Goal: Communication & Community: Share content

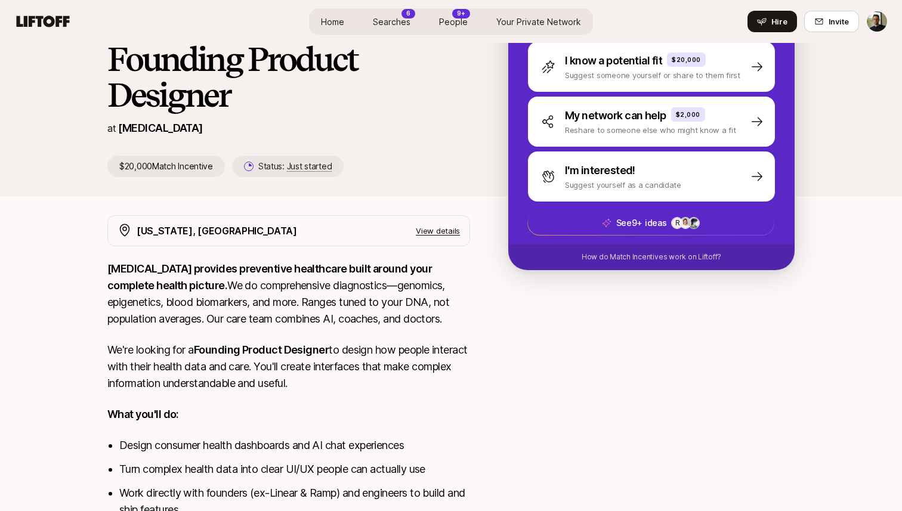
scroll to position [159, 0]
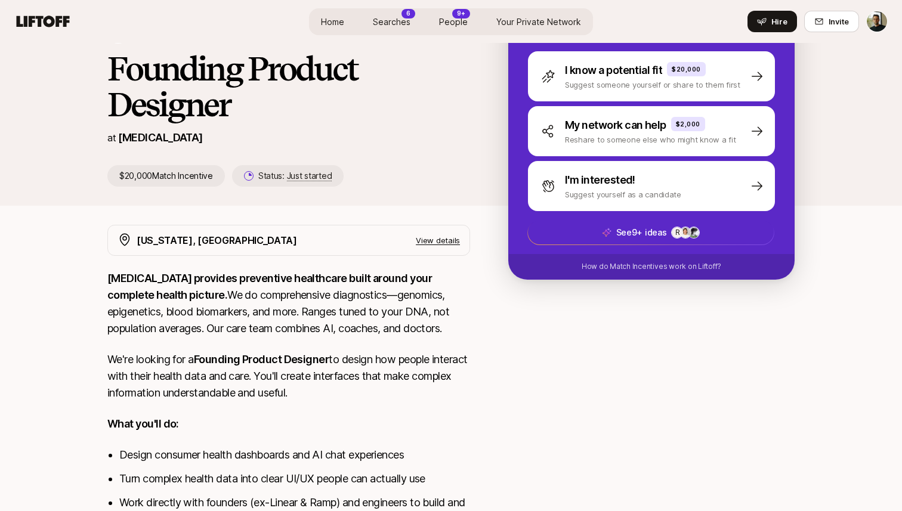
click at [428, 238] on p "View details" at bounding box center [438, 240] width 44 height 12
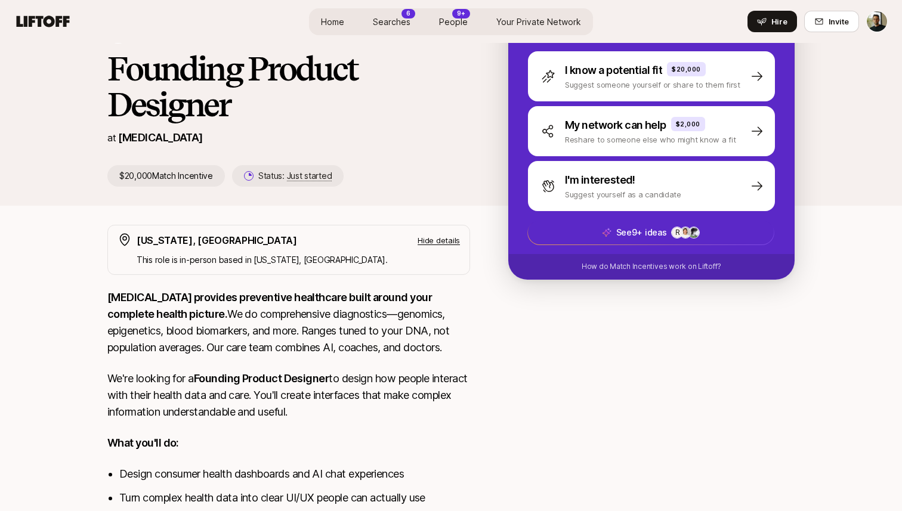
click at [434, 239] on p "Hide details" at bounding box center [438, 240] width 42 height 12
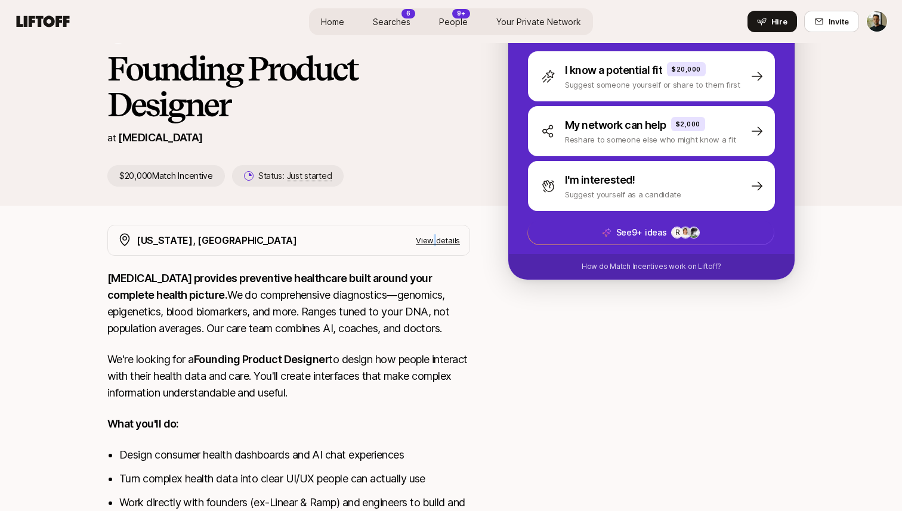
click at [434, 239] on p "View details" at bounding box center [438, 240] width 44 height 12
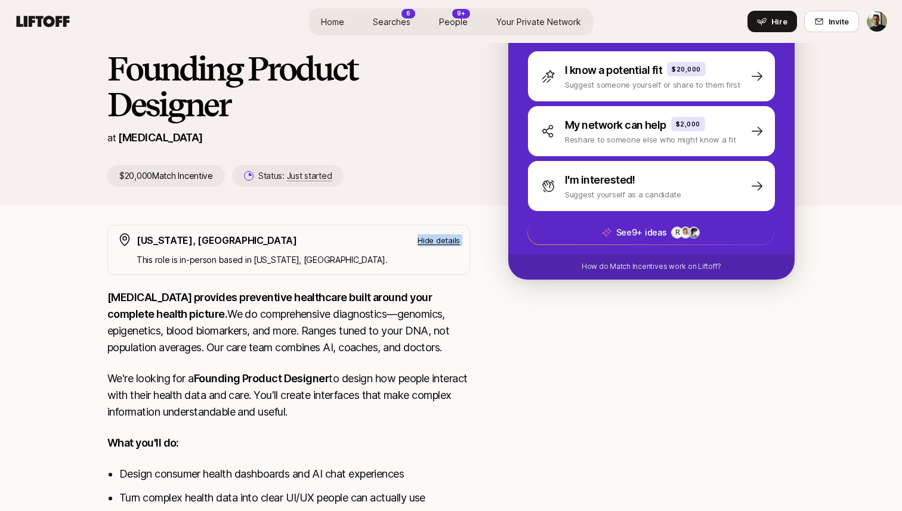
click at [434, 239] on p "Hide details" at bounding box center [438, 240] width 42 height 12
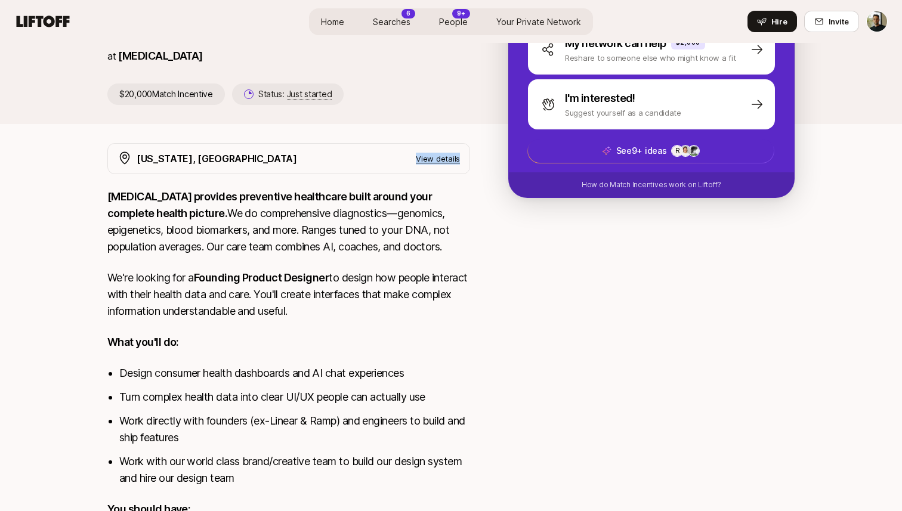
scroll to position [212, 0]
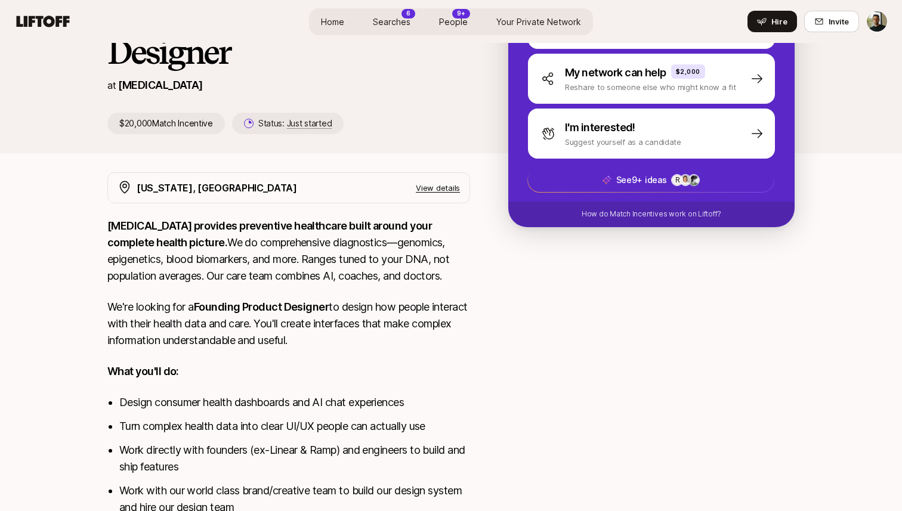
click at [401, 271] on p "SONATA provides preventive healthcare built around your complete health picture…" at bounding box center [288, 251] width 363 height 67
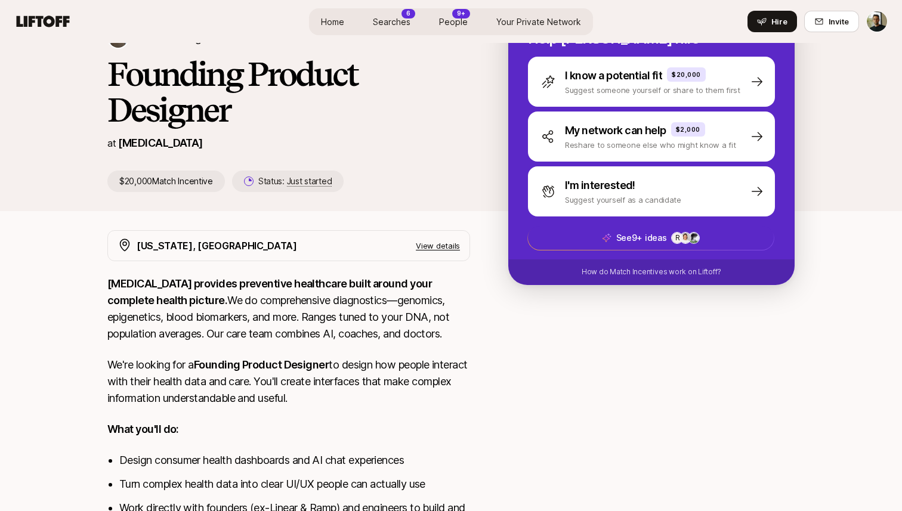
scroll to position [153, 0]
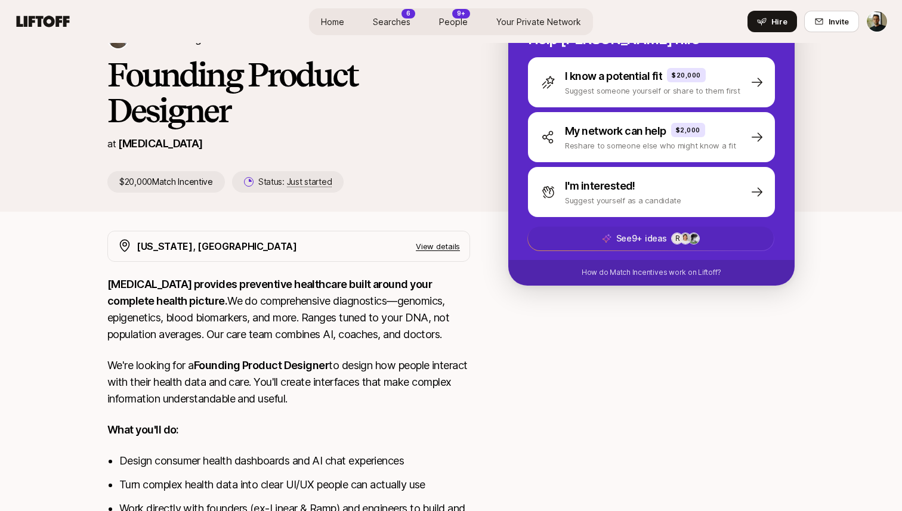
click at [671, 234] on div "R +29" at bounding box center [685, 239] width 29 height 12
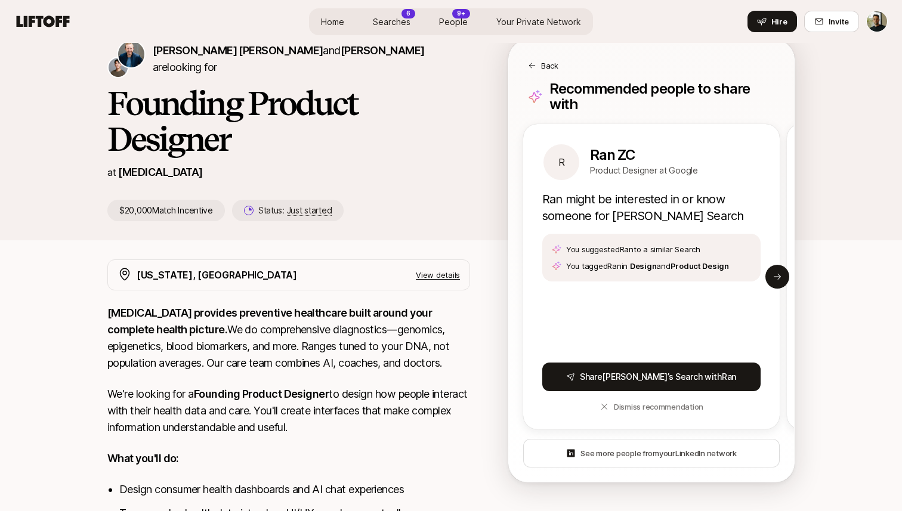
scroll to position [120, 0]
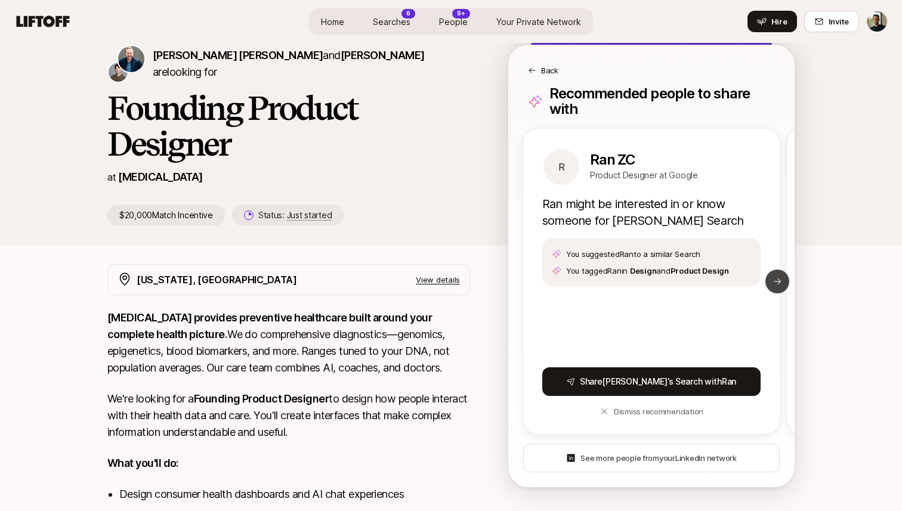
click at [773, 273] on button "Next slide" at bounding box center [777, 282] width 24 height 24
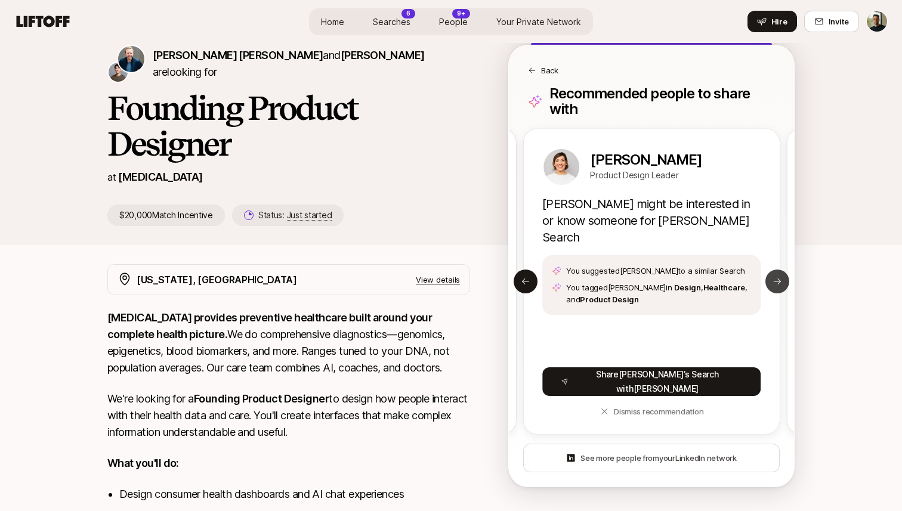
click at [773, 273] on button "Next slide" at bounding box center [777, 282] width 24 height 24
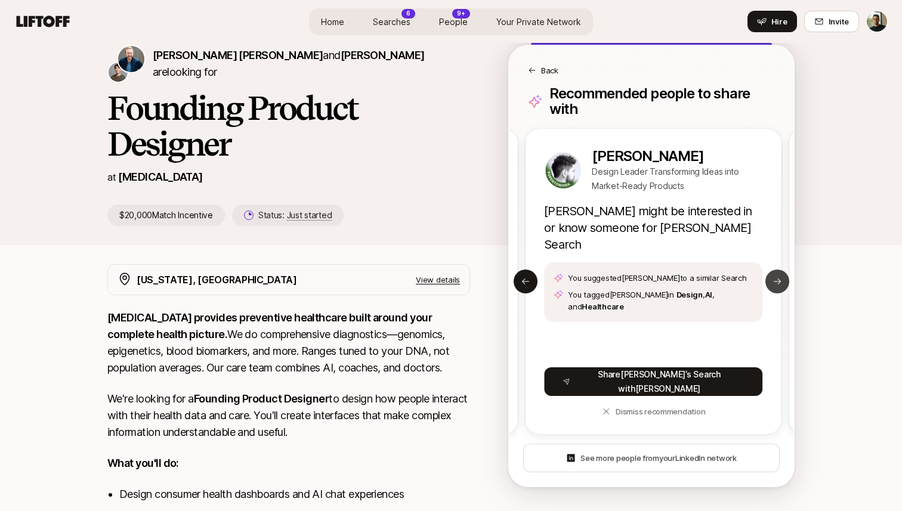
click at [773, 273] on button "Next slide" at bounding box center [777, 282] width 24 height 24
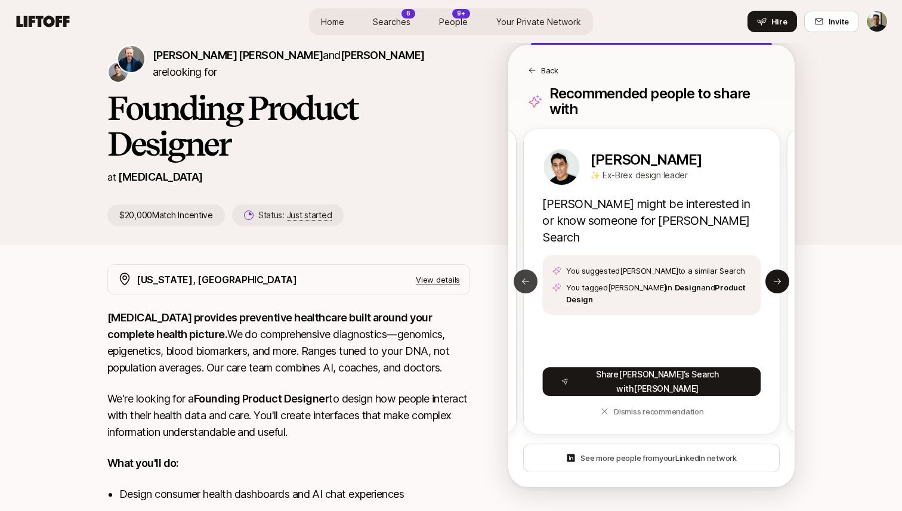
click at [529, 277] on icon at bounding box center [526, 282] width 10 height 10
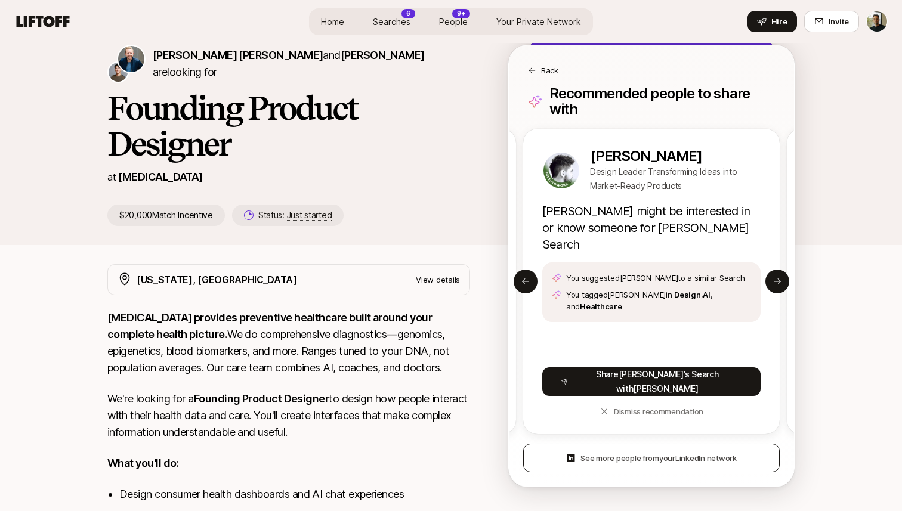
click at [639, 452] on span "See more people from your LinkedIn network" at bounding box center [658, 458] width 156 height 12
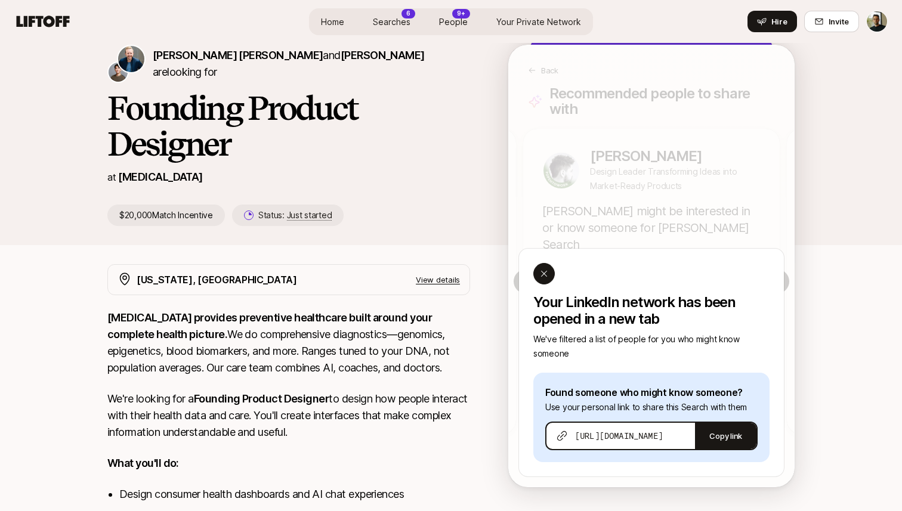
click at [539, 269] on icon at bounding box center [544, 274] width 10 height 10
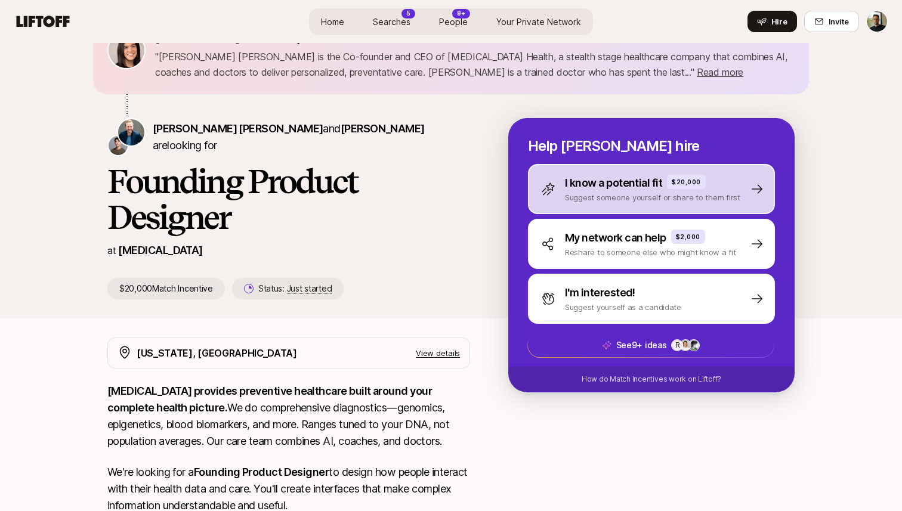
scroll to position [58, 0]
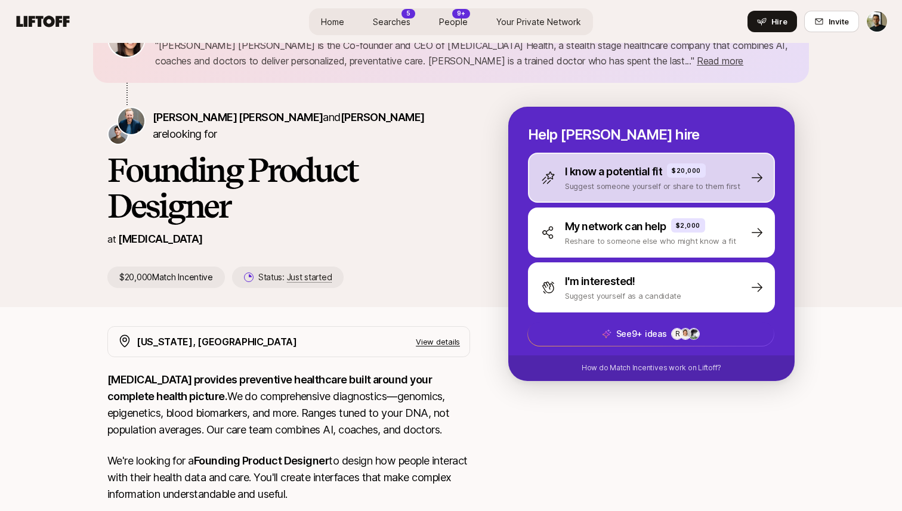
click at [636, 188] on p "Suggest someone yourself or share to them first" at bounding box center [652, 186] width 175 height 12
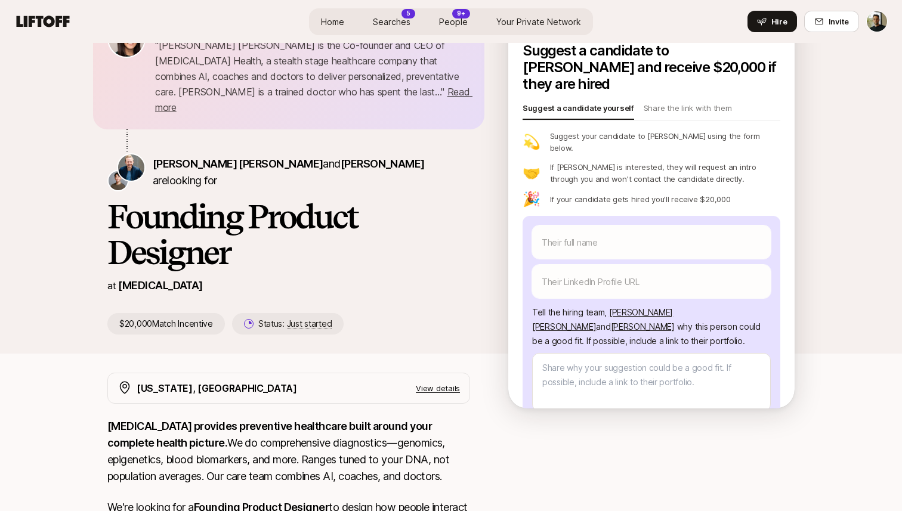
scroll to position [36, 0]
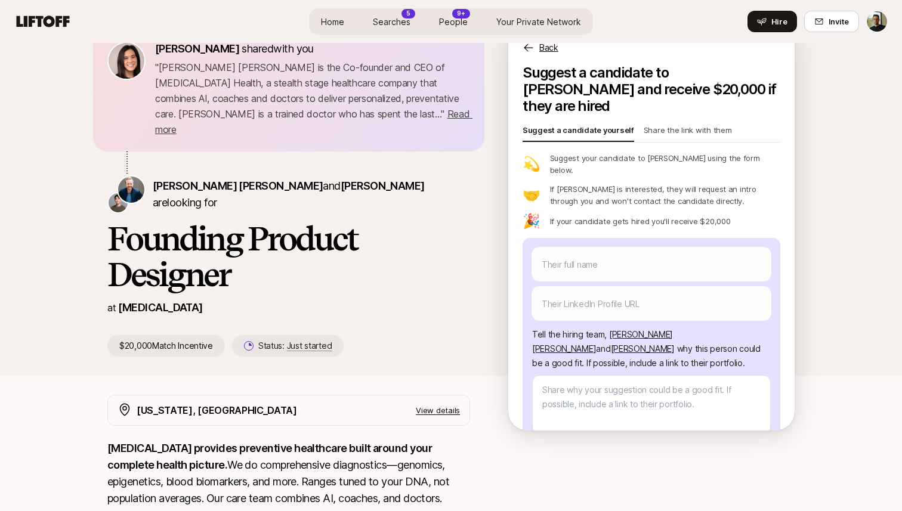
click at [664, 124] on p "Share the link with them" at bounding box center [687, 132] width 88 height 17
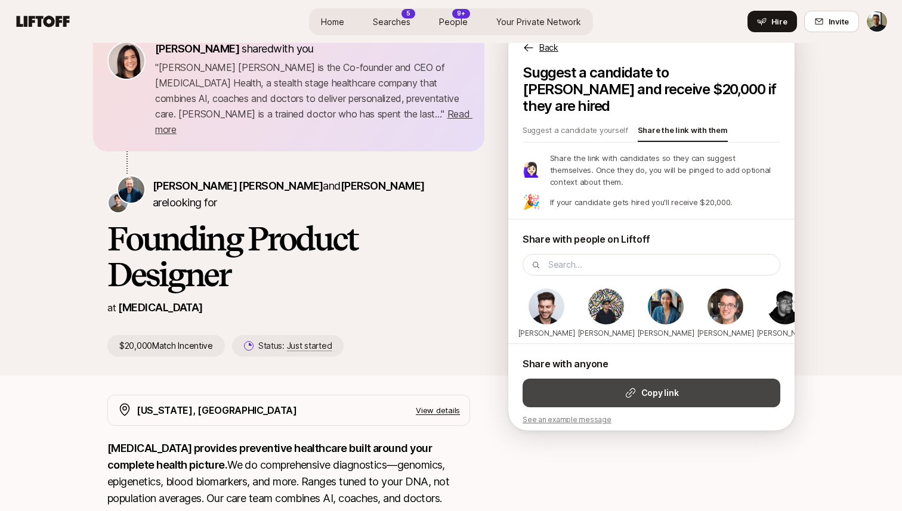
click at [630, 393] on button "Copy link" at bounding box center [651, 393] width 258 height 29
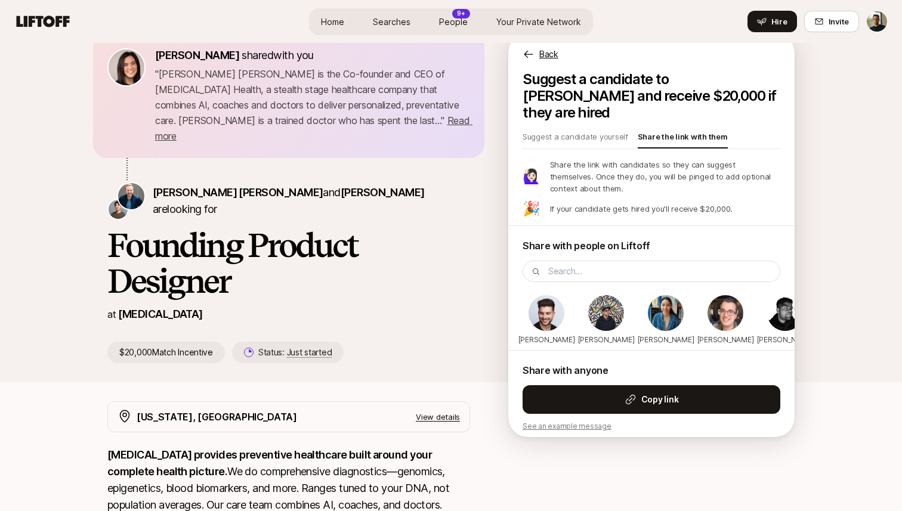
scroll to position [0, 0]
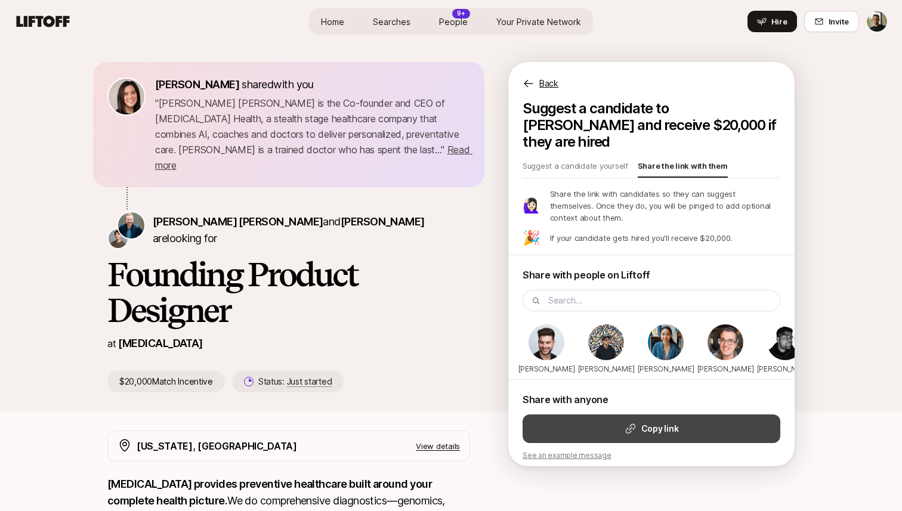
click at [605, 422] on button "Copy link" at bounding box center [651, 428] width 258 height 29
click at [631, 423] on icon at bounding box center [630, 429] width 12 height 12
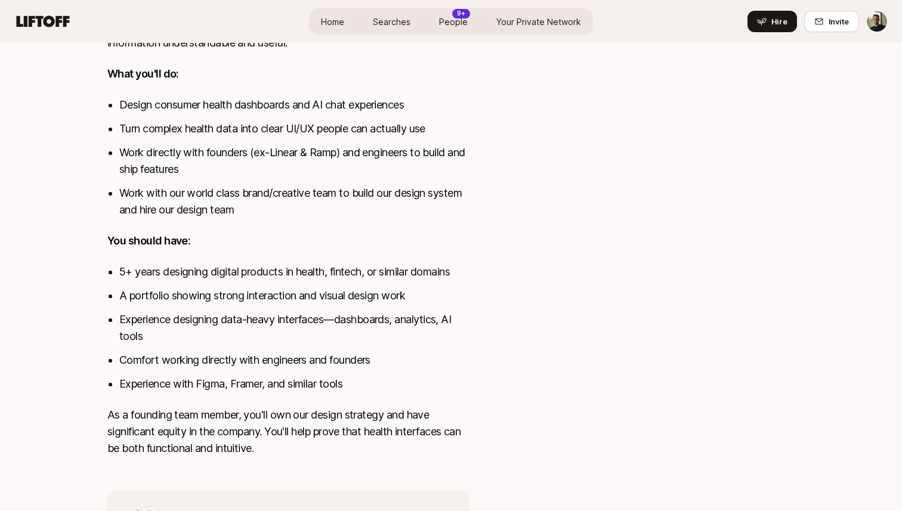
scroll to position [557, 0]
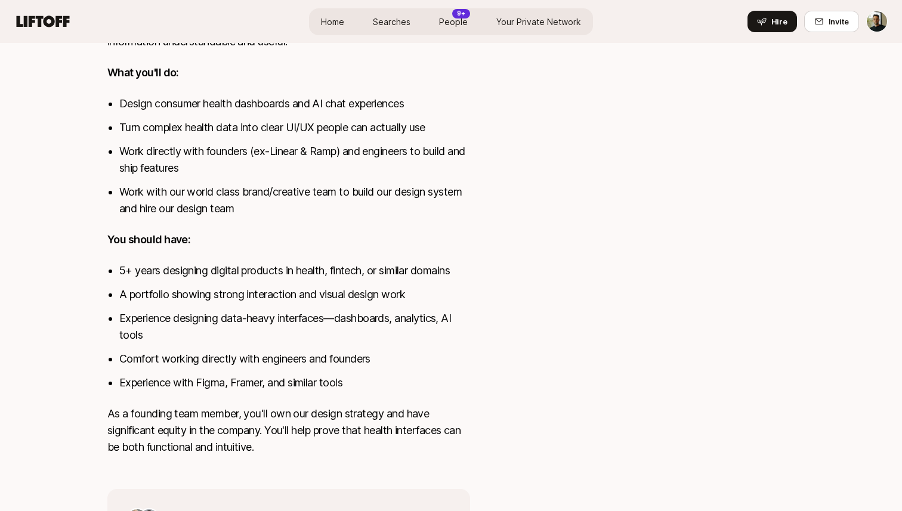
click at [546, 145] on div at bounding box center [651, 247] width 286 height 747
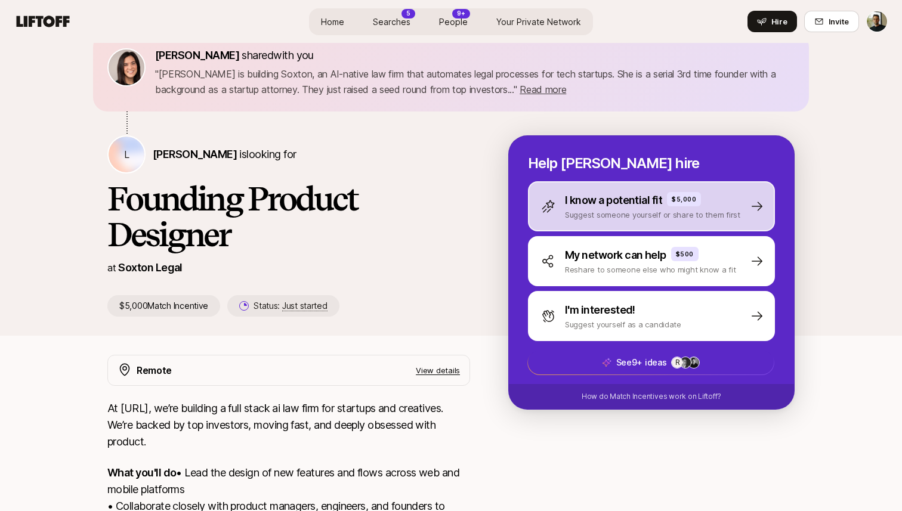
scroll to position [25, 0]
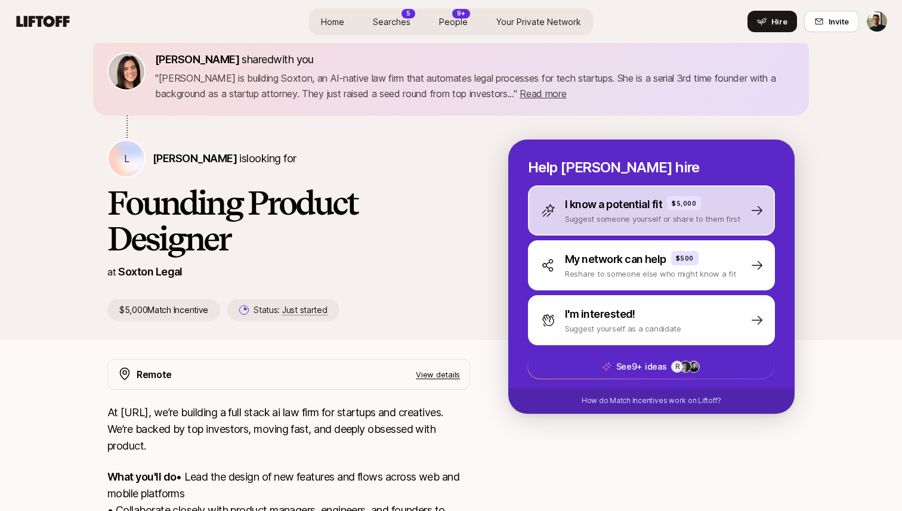
click at [588, 201] on p "I know a potential fit" at bounding box center [613, 204] width 97 height 17
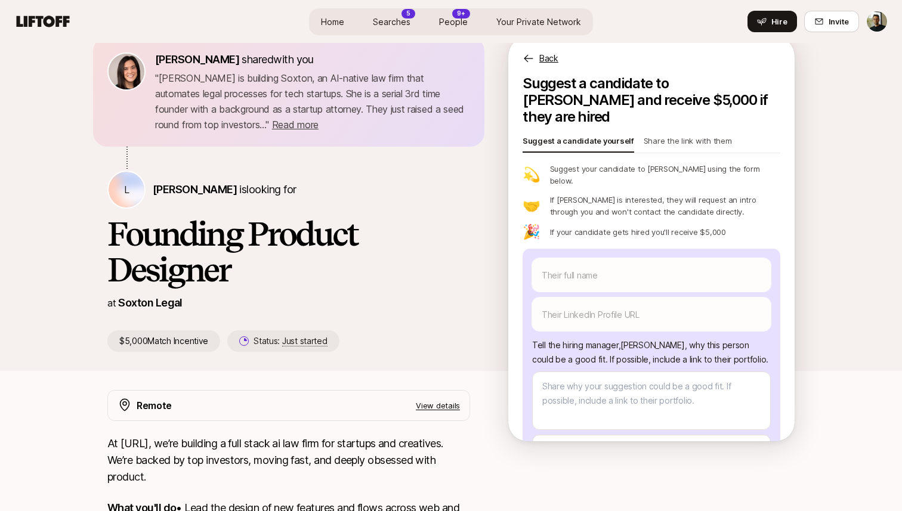
click at [668, 135] on p "Share the link with them" at bounding box center [687, 143] width 88 height 17
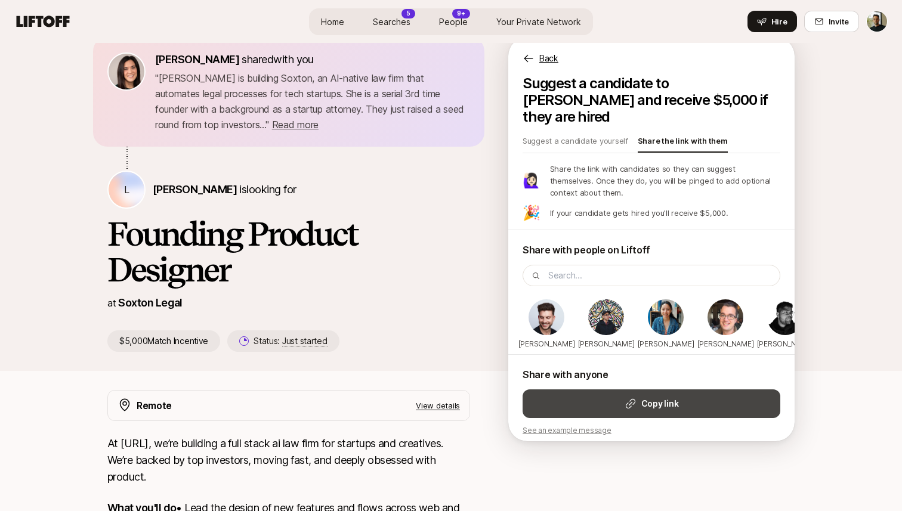
click at [624, 398] on icon at bounding box center [630, 404] width 12 height 12
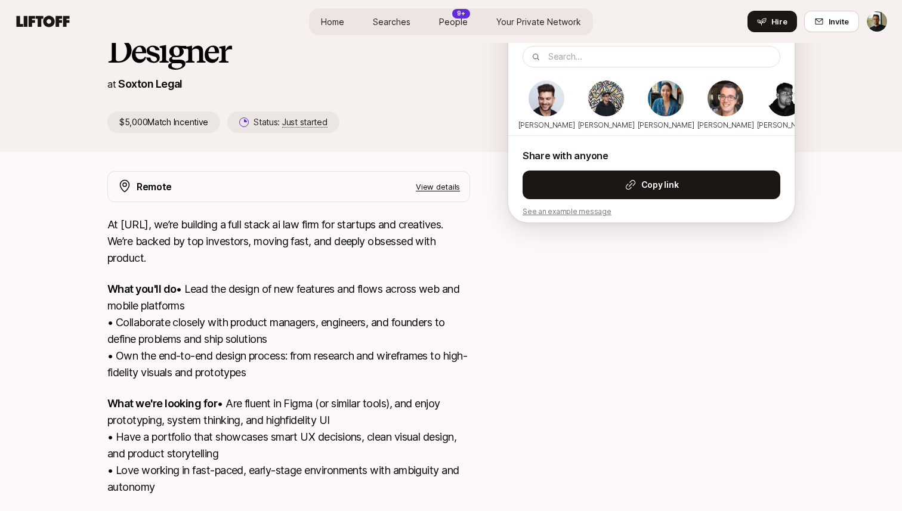
scroll to position [241, 0]
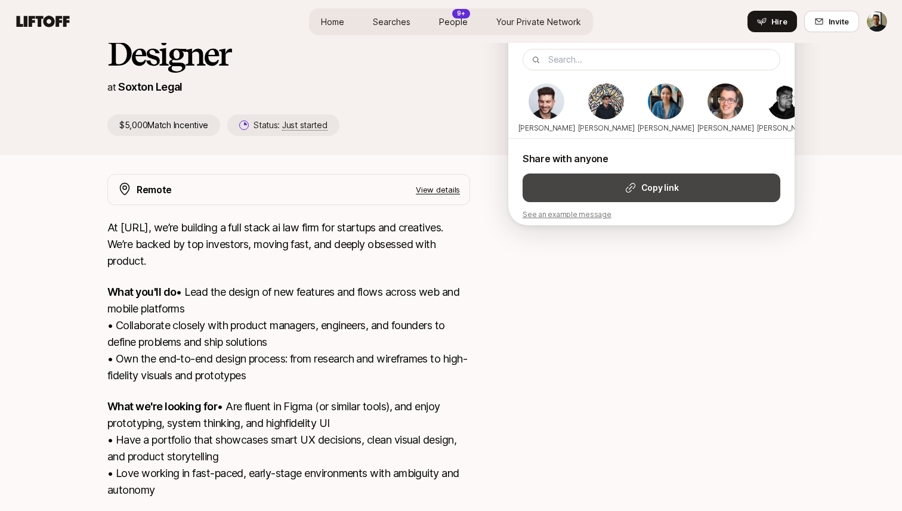
click at [652, 174] on button "Copy link" at bounding box center [651, 188] width 258 height 29
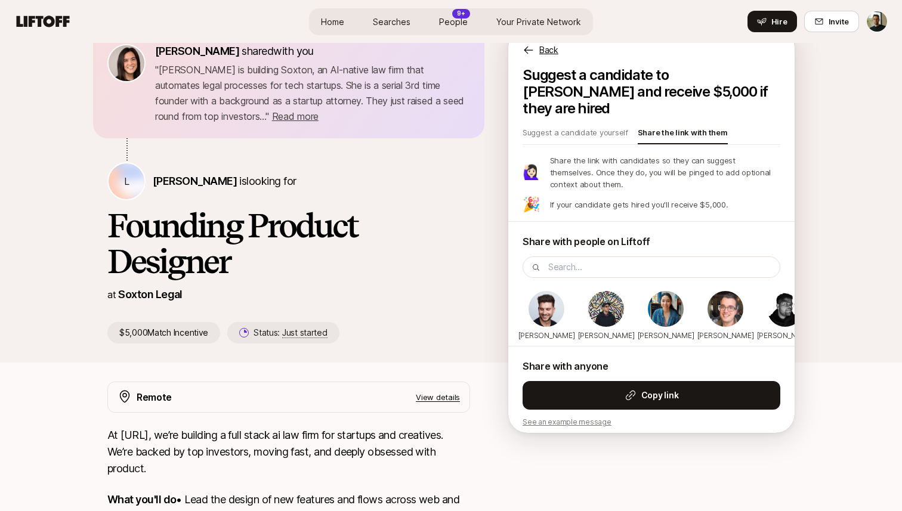
scroll to position [29, 0]
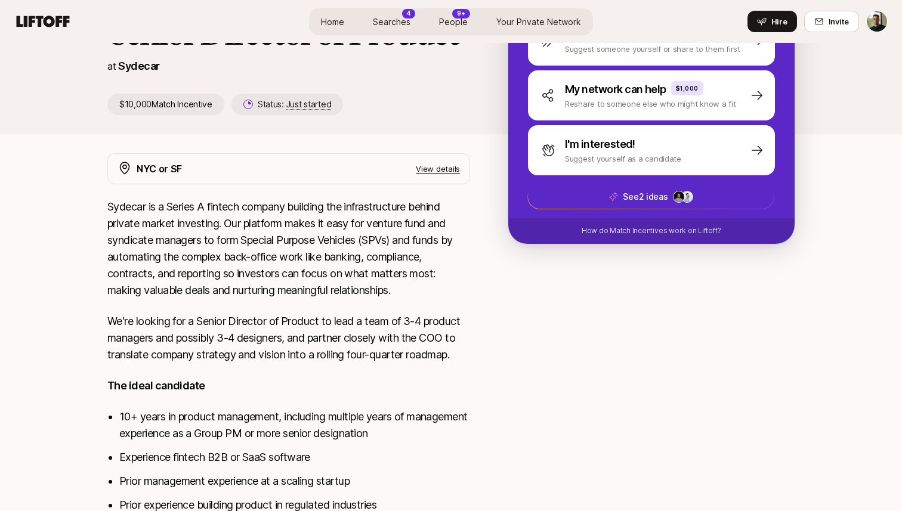
scroll to position [107, 0]
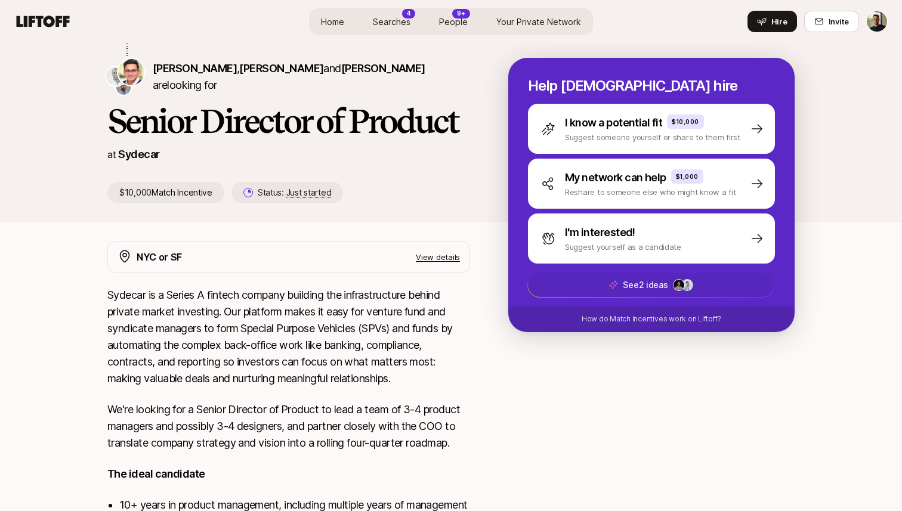
click at [591, 292] on span "See 2 ideas" at bounding box center [651, 285] width 246 height 24
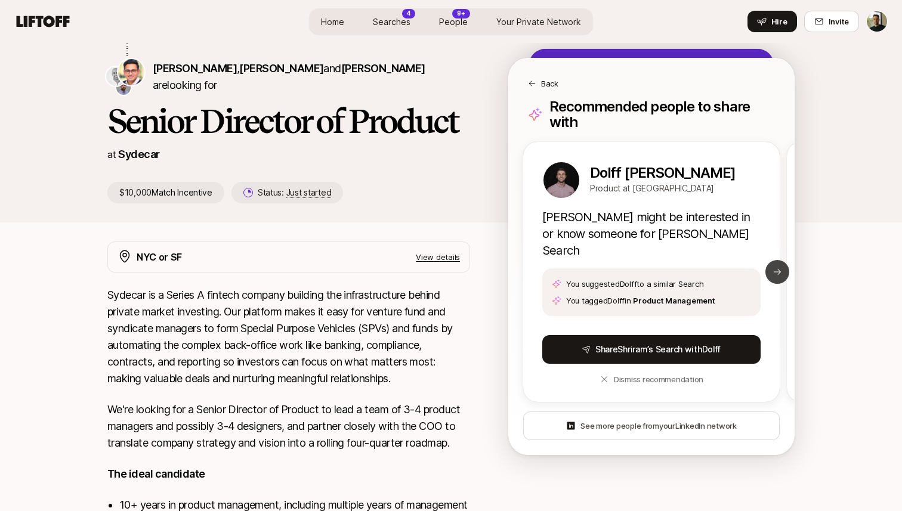
click at [776, 267] on icon at bounding box center [777, 272] width 10 height 10
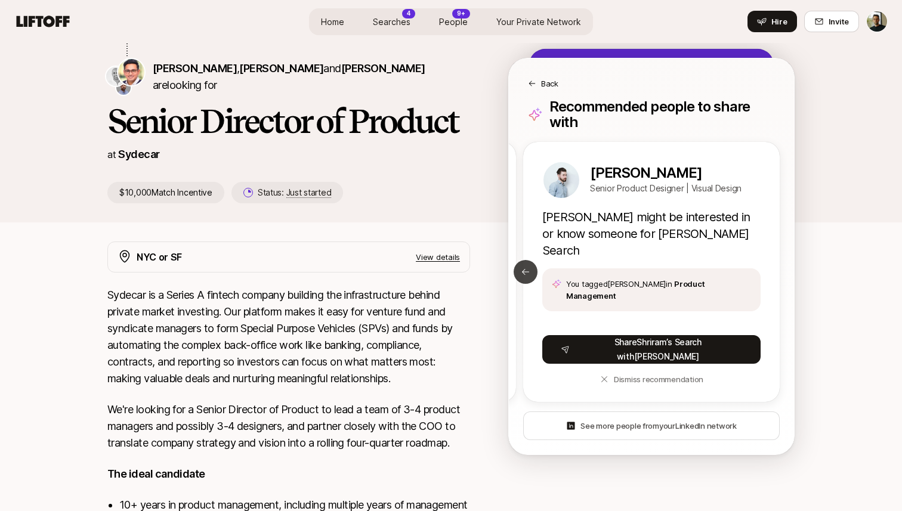
click at [523, 260] on button "Previous slide" at bounding box center [525, 272] width 24 height 24
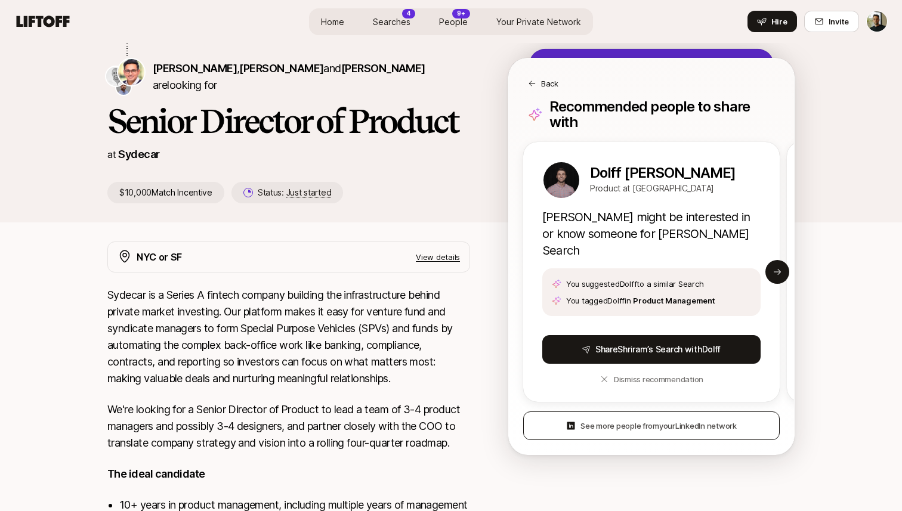
click at [651, 420] on span "See more people from your LinkedIn network" at bounding box center [658, 426] width 156 height 12
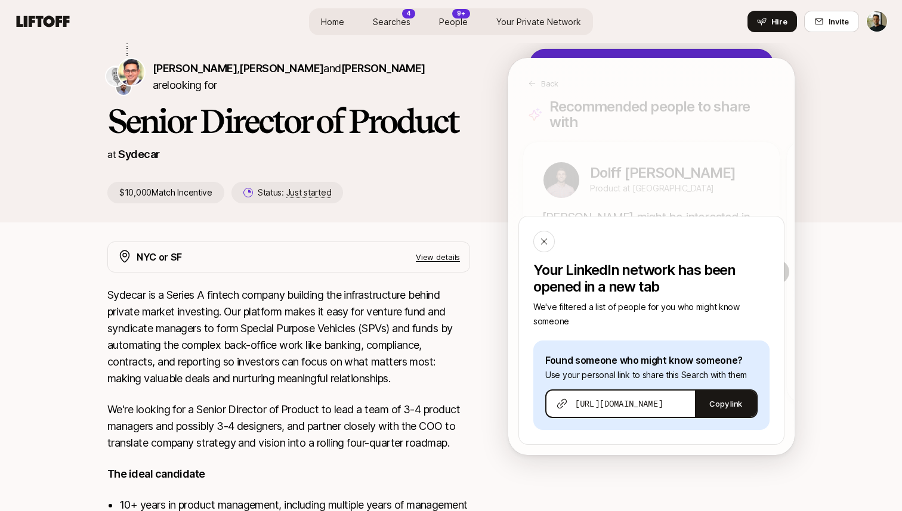
click at [847, 224] on div "Eleanor Morgan shared with you " Shriram Bhashyam is the COO at Sydecar, a Seri…" at bounding box center [451, 88] width 902 height 305
click at [541, 78] on div "Your LinkedIn network has been opened in a new tab We've filtered a list of peo…" at bounding box center [651, 256] width 285 height 396
click at [537, 83] on div "Your LinkedIn network has been opened in a new tab We've filtered a list of peo…" at bounding box center [651, 256] width 285 height 396
click at [493, 83] on div "Shriram Bhashyam , Nik Talreja and Adam Hill are looking for Senior Director of…" at bounding box center [307, 130] width 401 height 145
click at [840, 188] on div "Eleanor Morgan shared with you " Shriram Bhashyam is the COO at Sydecar, a Seri…" at bounding box center [451, 79] width 902 height 286
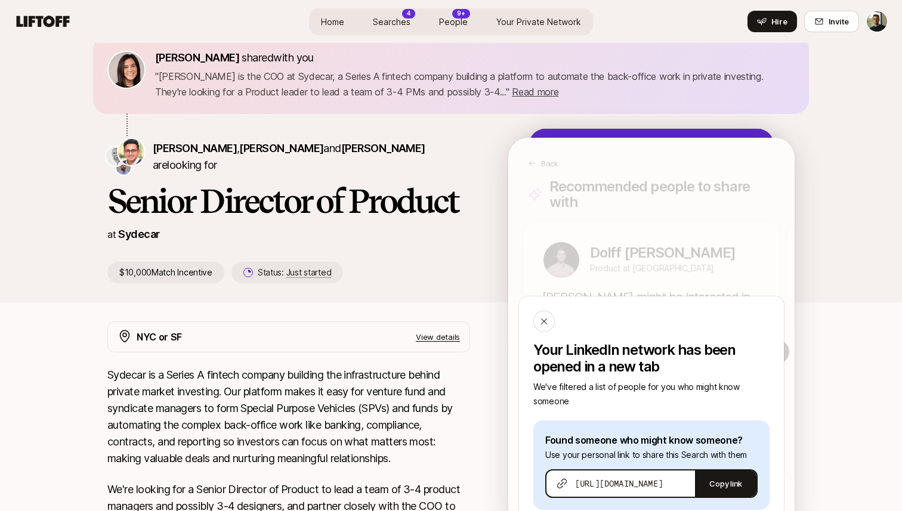
scroll to position [0, 0]
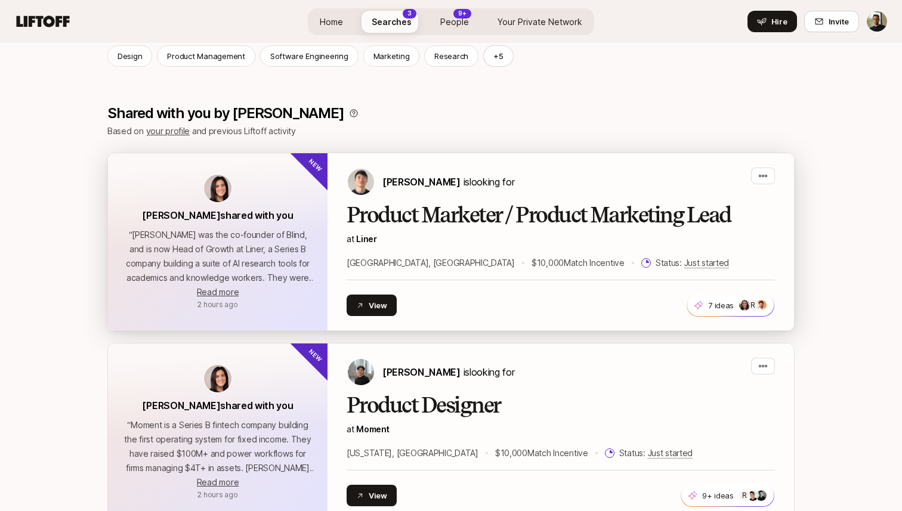
scroll to position [261, 0]
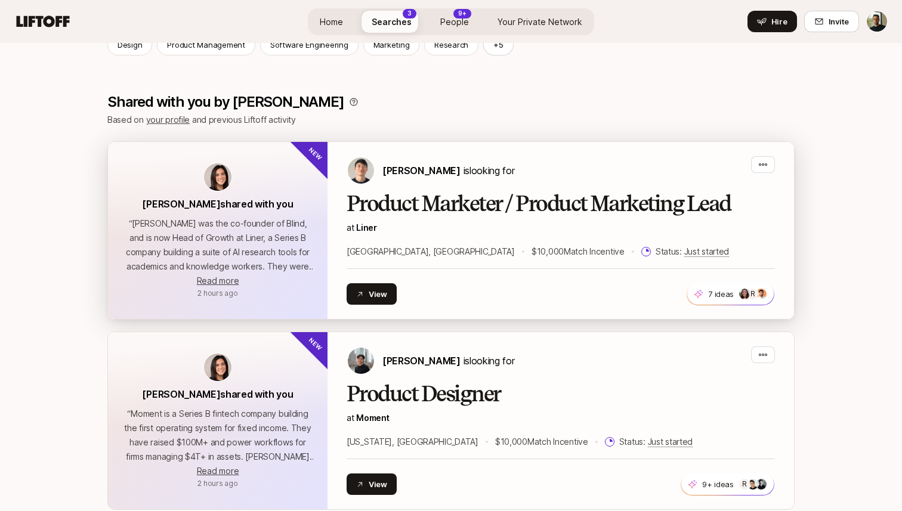
click at [386, 195] on h2 "Product Marketer / Product Marketing Lead" at bounding box center [560, 204] width 428 height 24
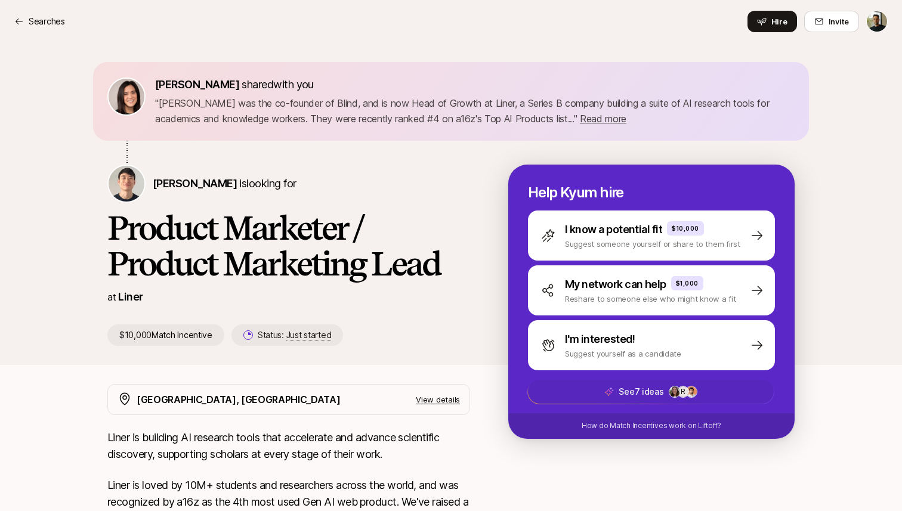
click at [591, 395] on span "See 7 ideas R +4" at bounding box center [651, 392] width 246 height 24
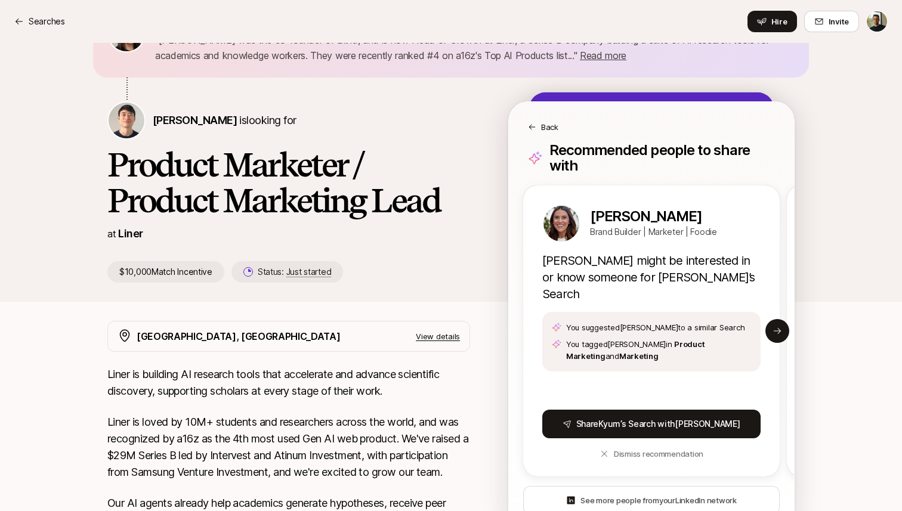
scroll to position [64, 0]
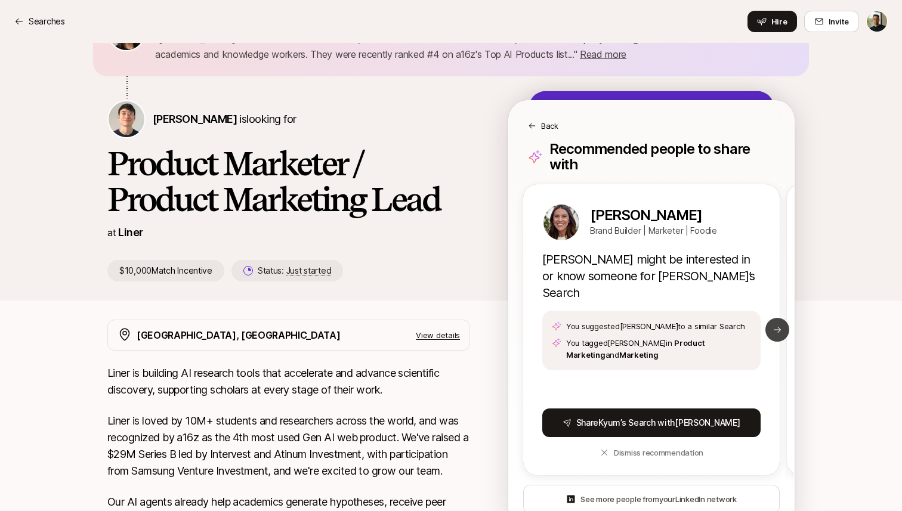
click at [780, 325] on icon at bounding box center [777, 330] width 10 height 10
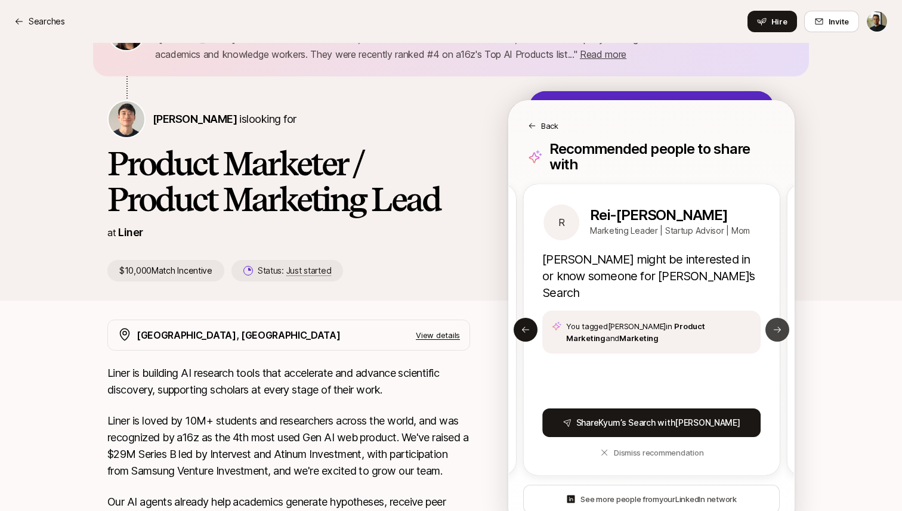
click at [780, 325] on icon at bounding box center [777, 330] width 10 height 10
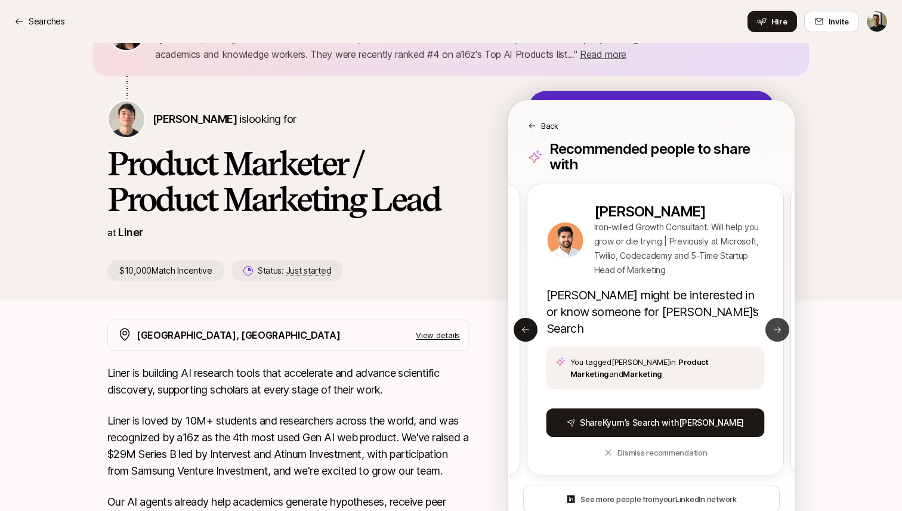
click at [780, 325] on icon at bounding box center [777, 330] width 10 height 10
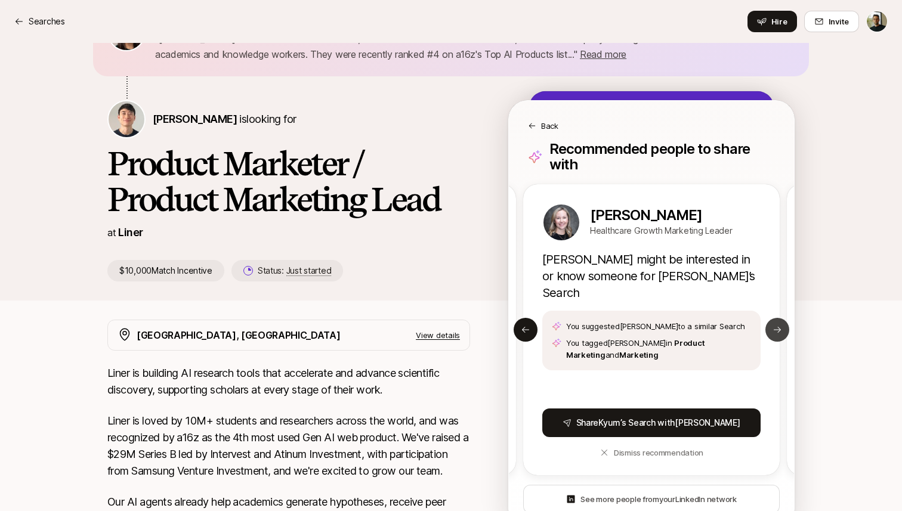
click at [780, 325] on icon at bounding box center [777, 330] width 10 height 10
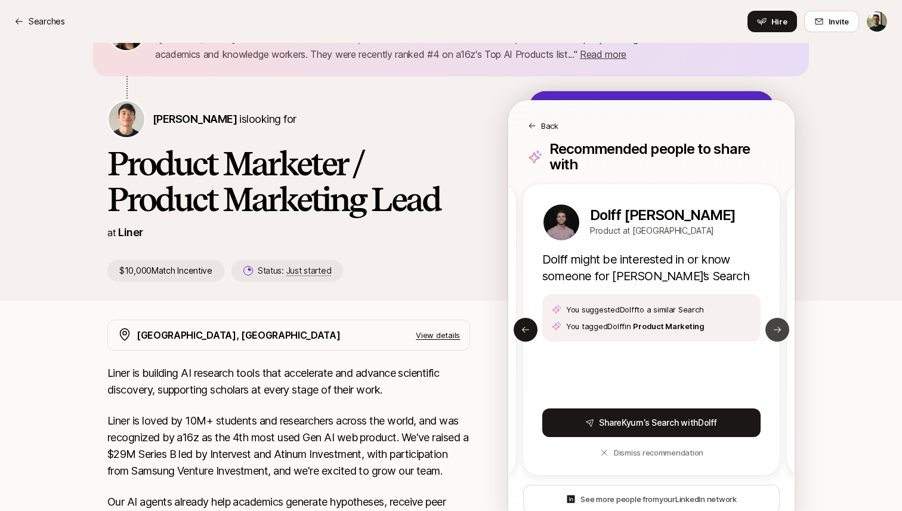
click at [780, 325] on icon at bounding box center [777, 330] width 10 height 10
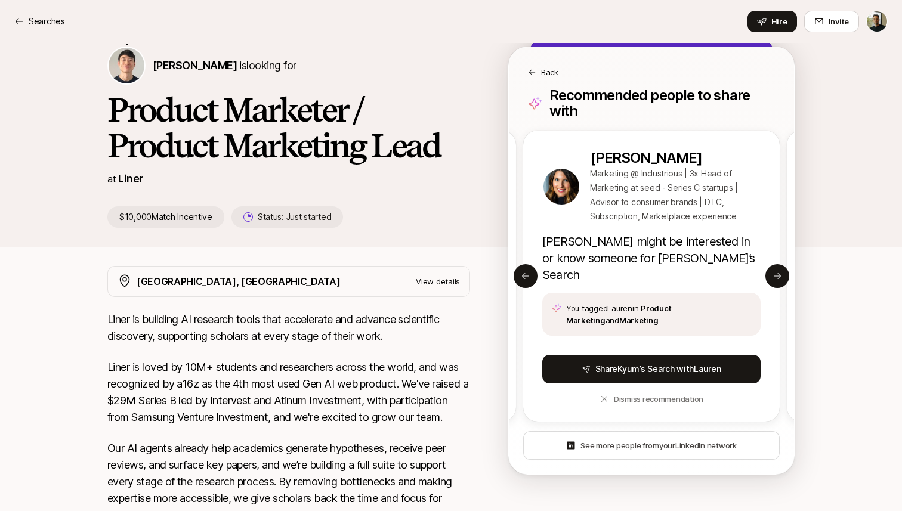
scroll to position [119, 0]
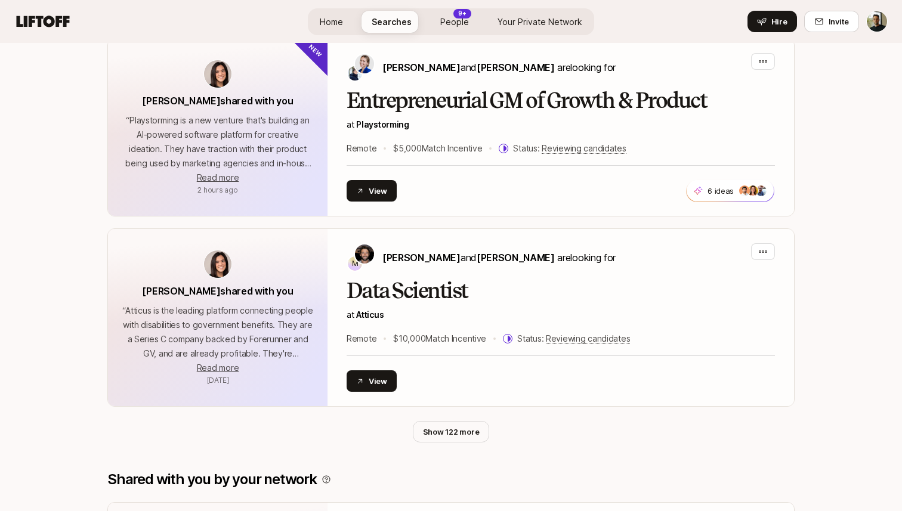
scroll to position [662, 0]
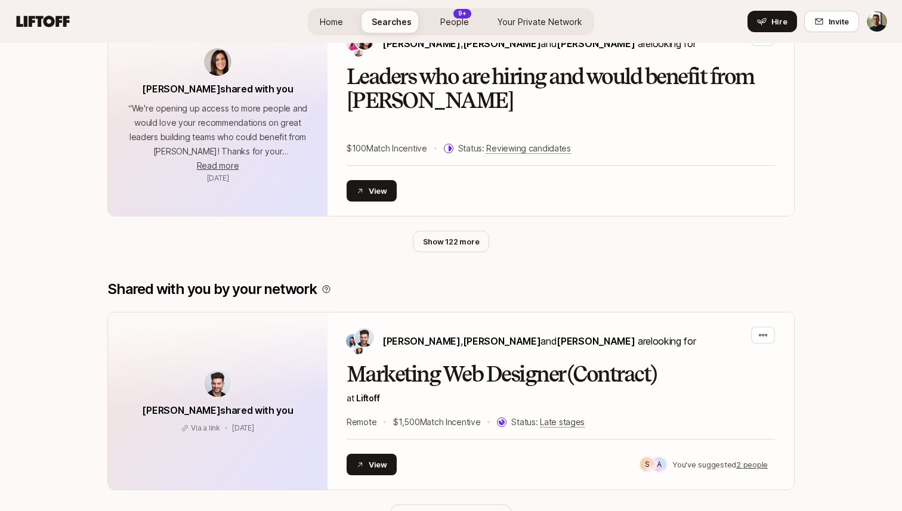
scroll to position [882, 0]
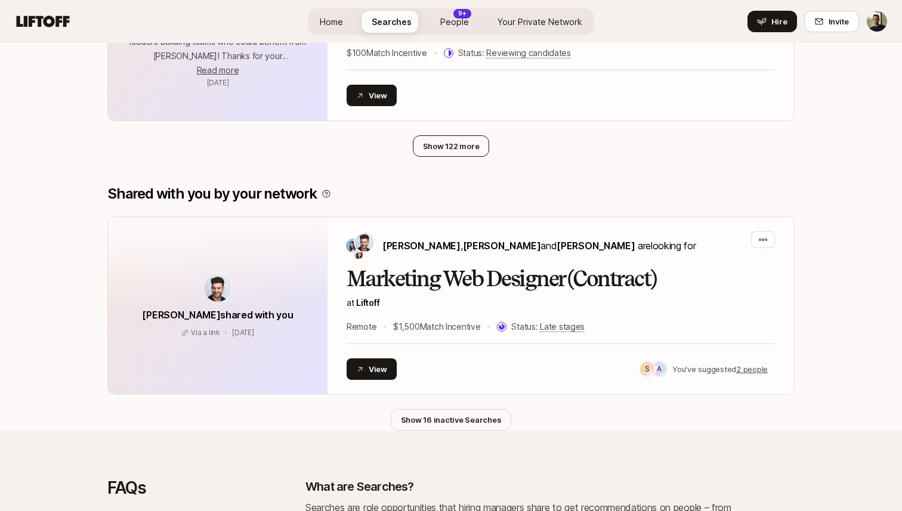
click at [439, 135] on button "Show 122 more" at bounding box center [451, 145] width 77 height 21
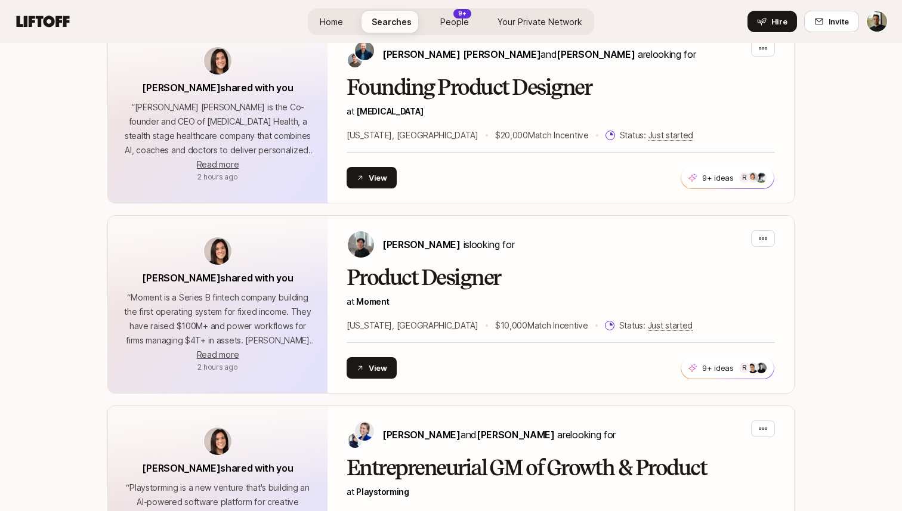
scroll to position [1569, 0]
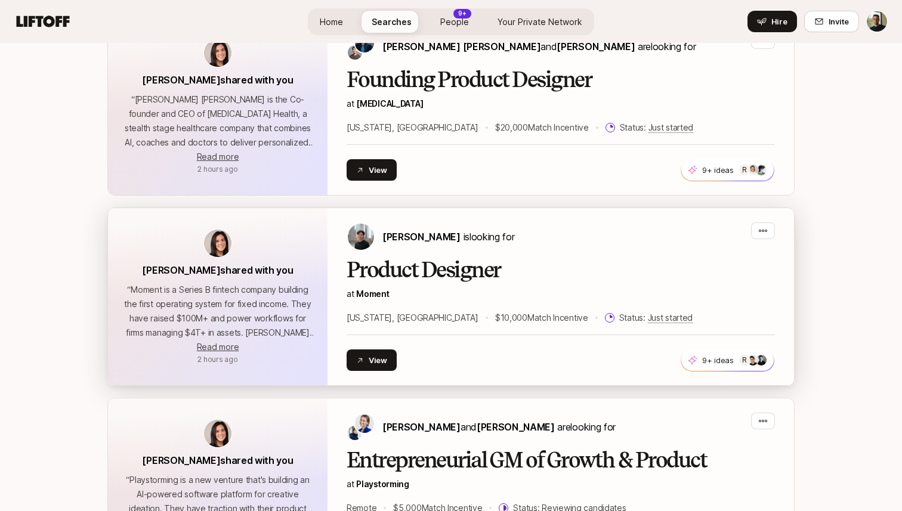
click at [464, 258] on h2 "Product Designer" at bounding box center [560, 270] width 428 height 24
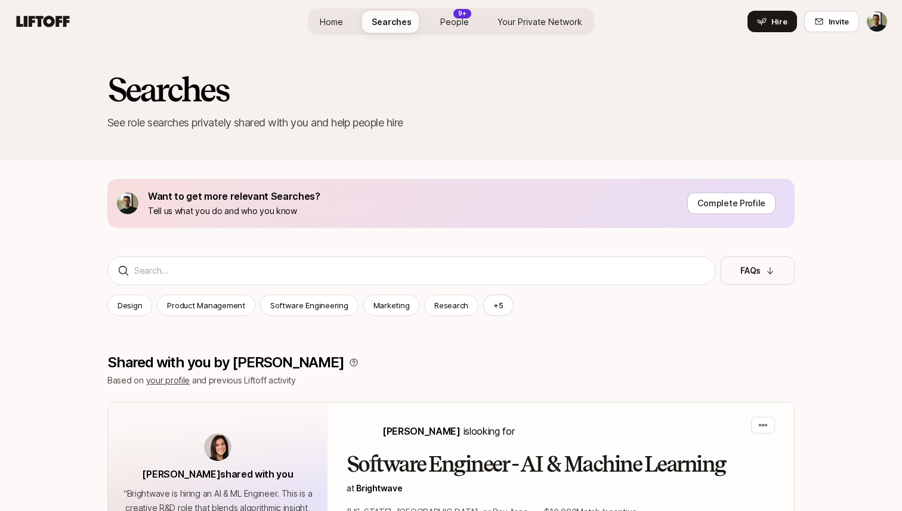
scroll to position [1562, 0]
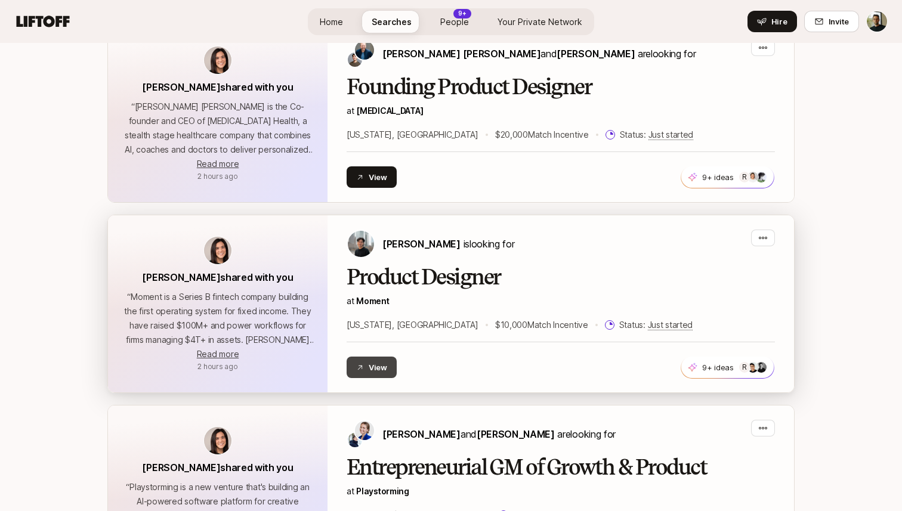
click at [370, 357] on button "View" at bounding box center [371, 367] width 50 height 21
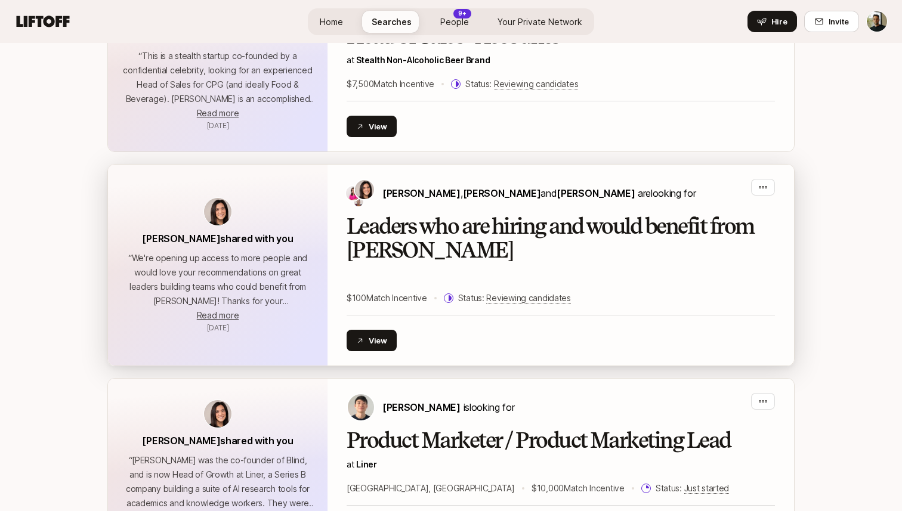
scroll to position [0, 0]
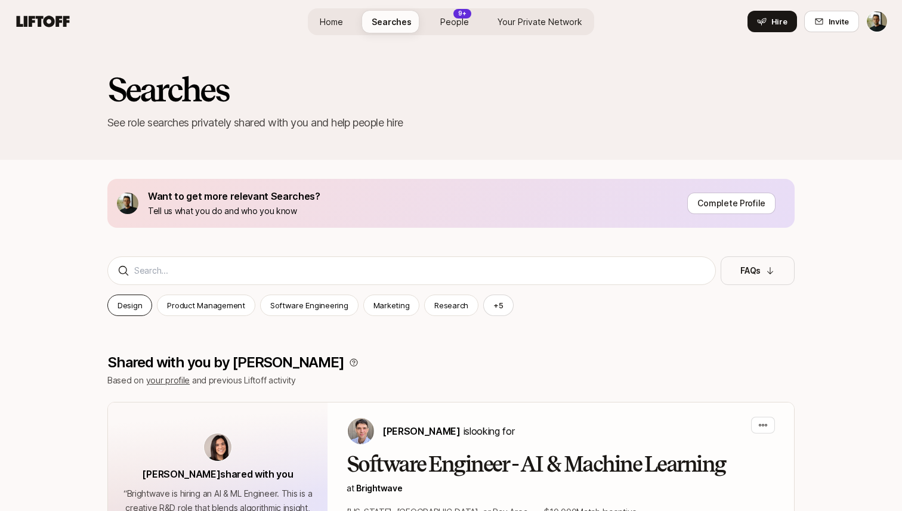
click at [132, 303] on p "Design" at bounding box center [129, 305] width 24 height 12
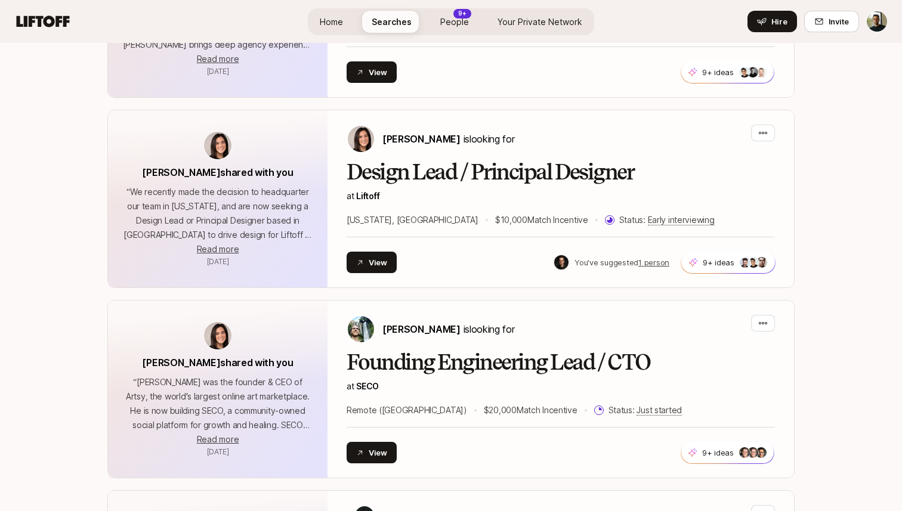
scroll to position [1037, 0]
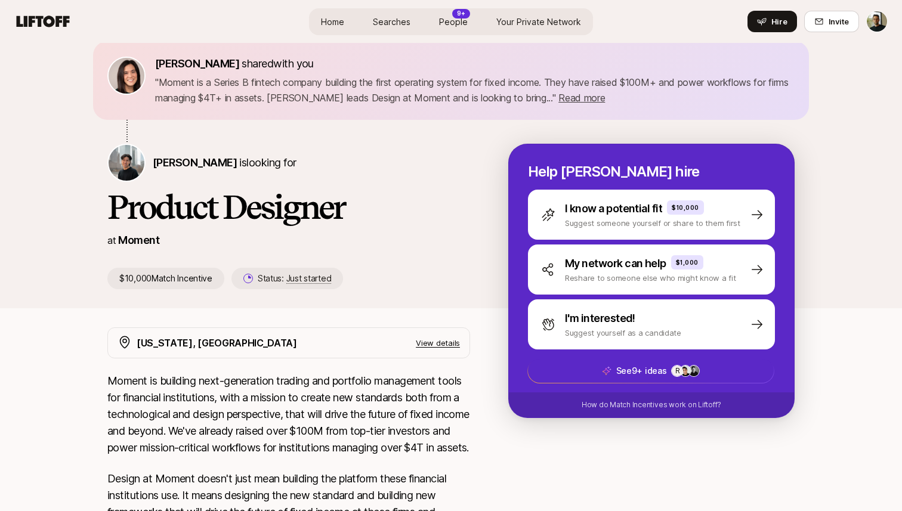
scroll to position [11, 0]
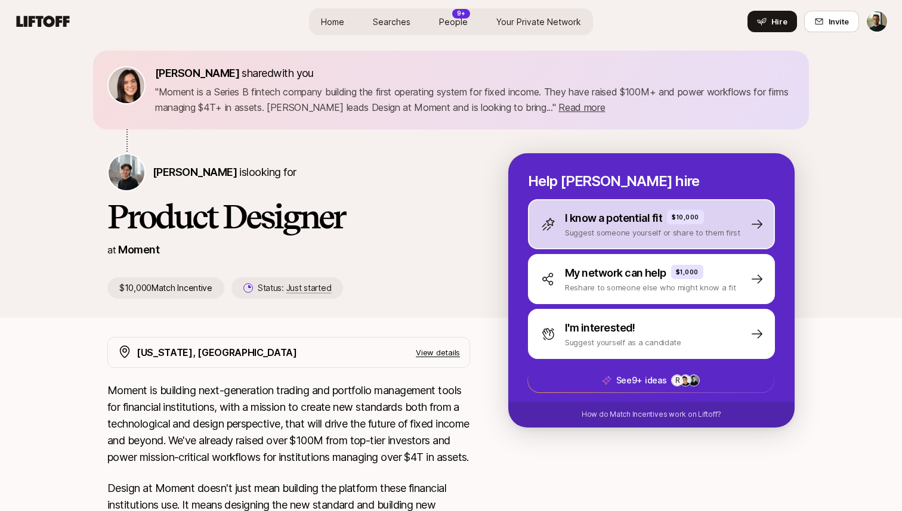
click at [617, 233] on p "Suggest someone yourself or share to them first" at bounding box center [652, 233] width 175 height 12
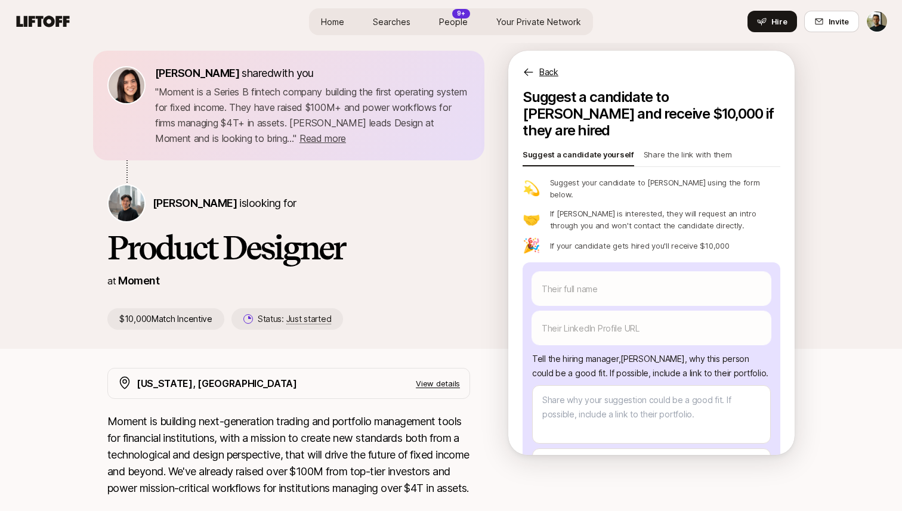
click at [687, 148] on p "Share the link with them" at bounding box center [687, 156] width 88 height 17
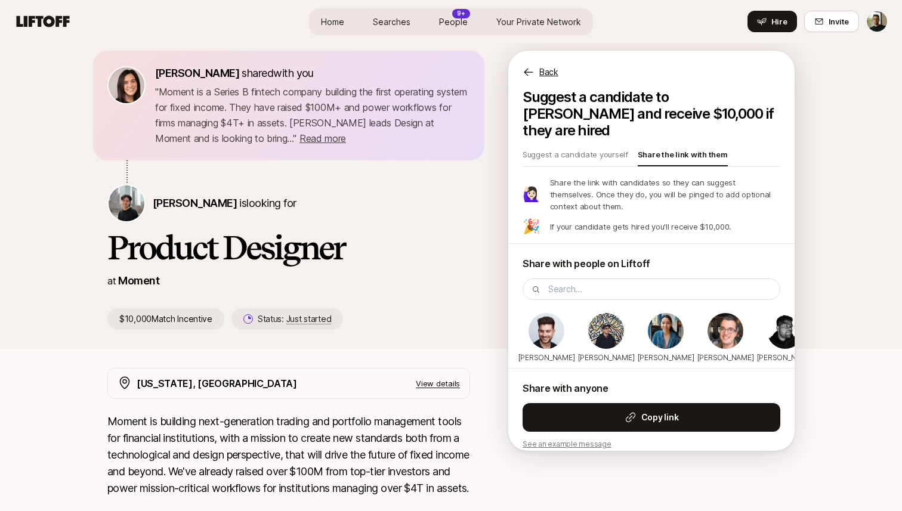
scroll to position [3, 0]
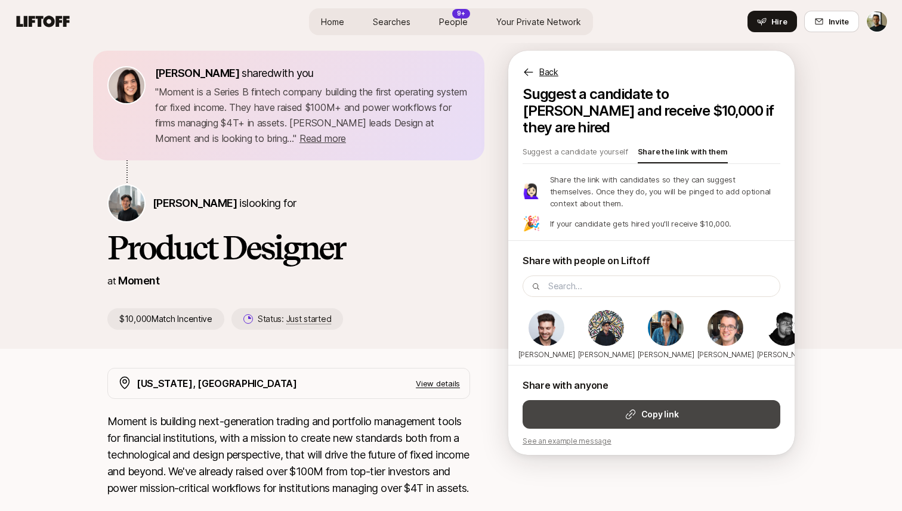
click at [653, 419] on button "Copy link" at bounding box center [651, 414] width 258 height 29
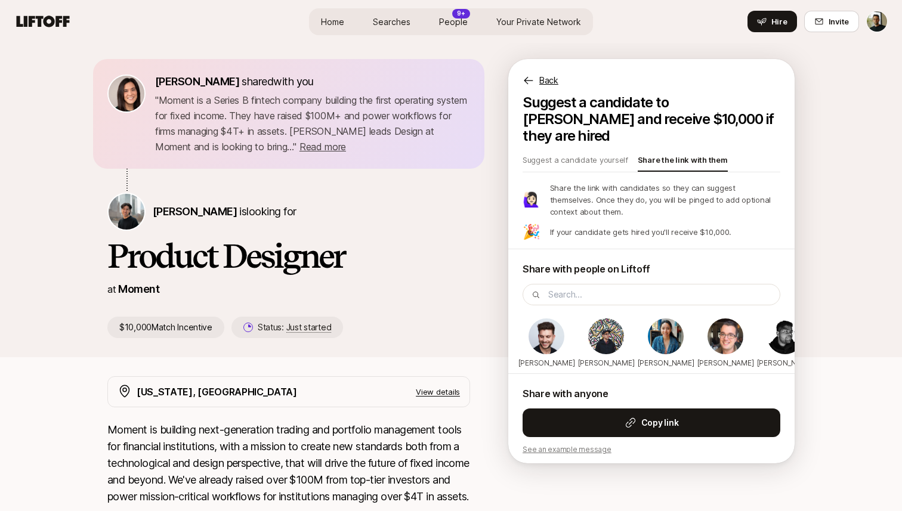
scroll to position [0, 0]
